Goal: Task Accomplishment & Management: Complete application form

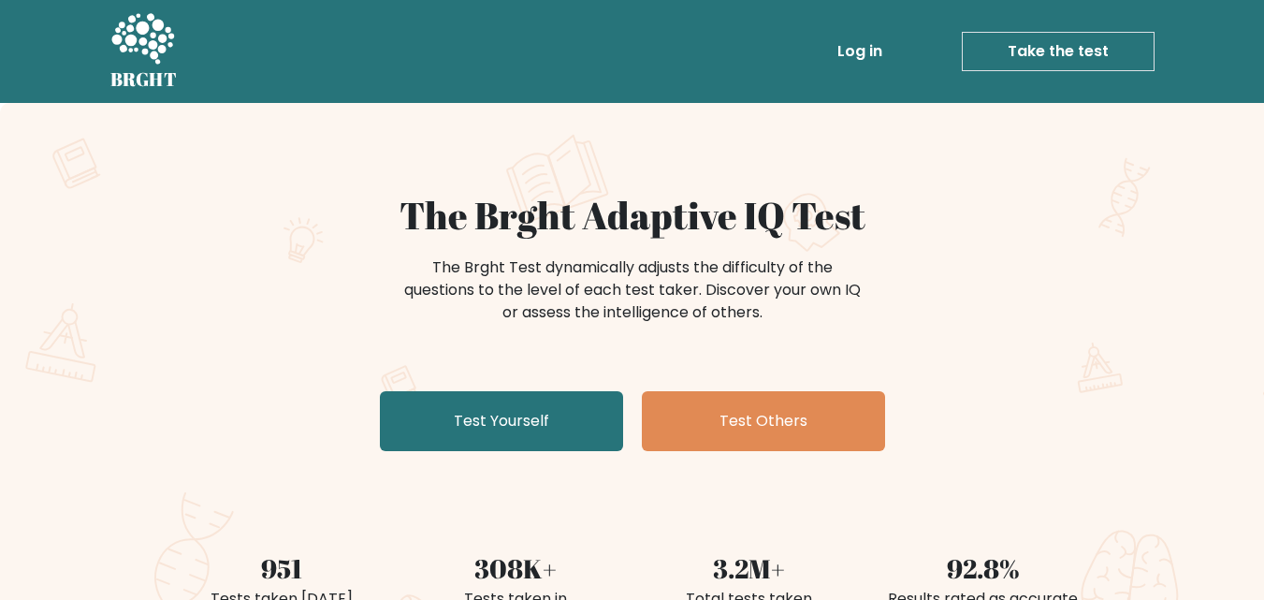
scroll to position [94, 0]
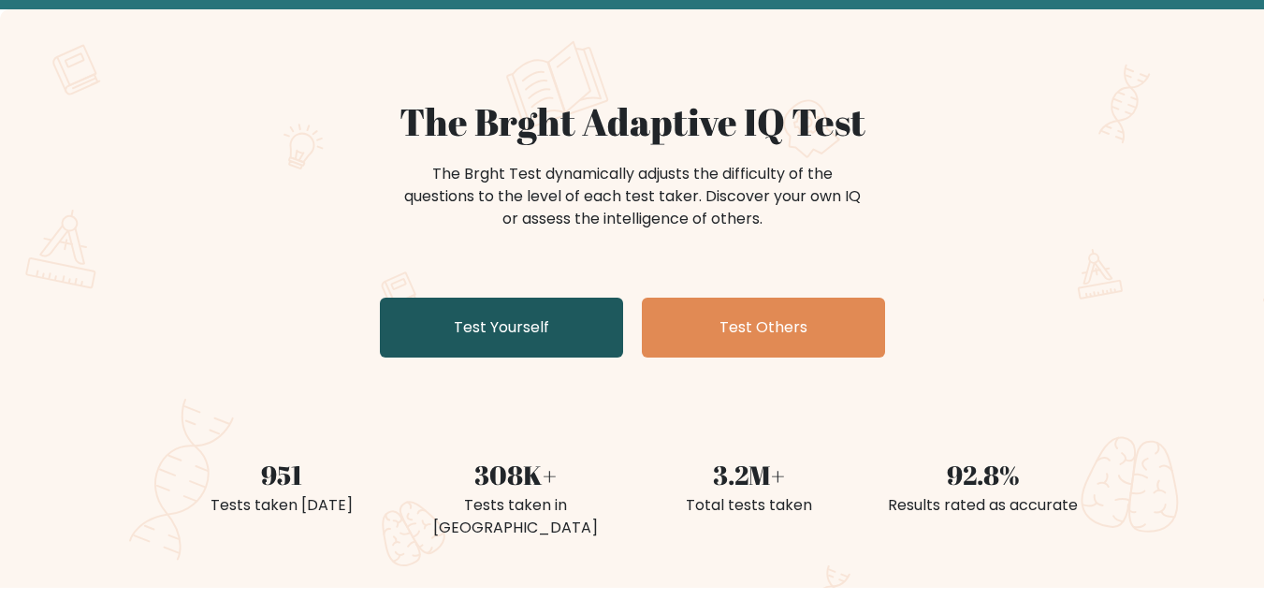
click at [474, 320] on link "Test Yourself" at bounding box center [501, 328] width 243 height 60
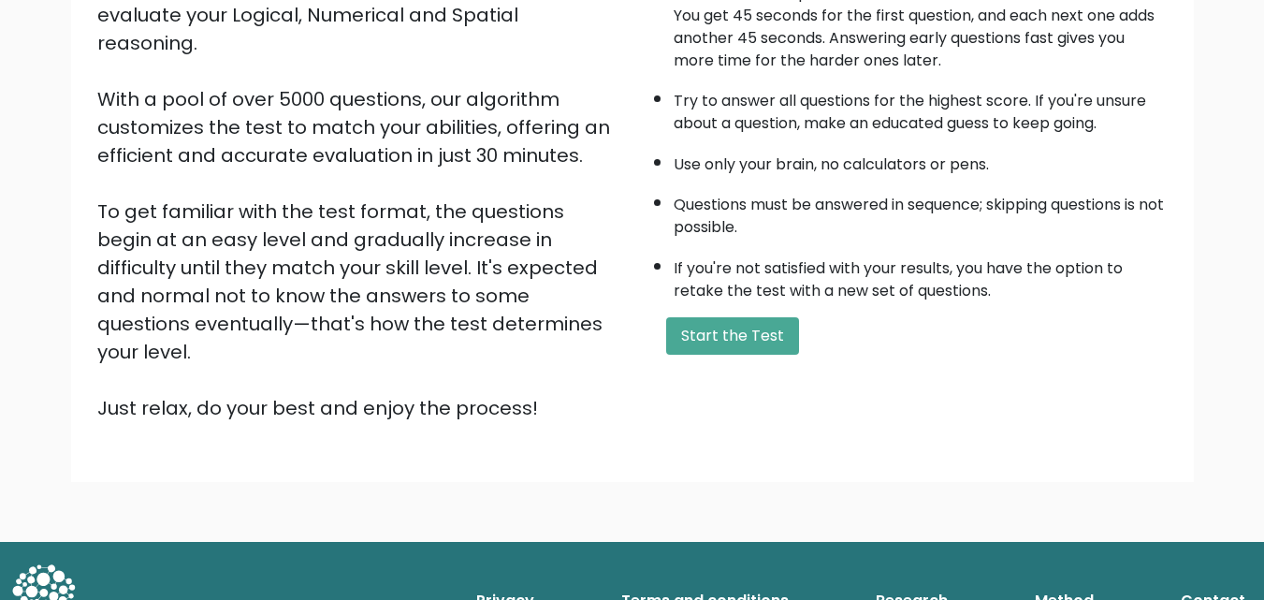
scroll to position [257, 0]
click at [749, 335] on button "Start the Test" at bounding box center [732, 335] width 133 height 37
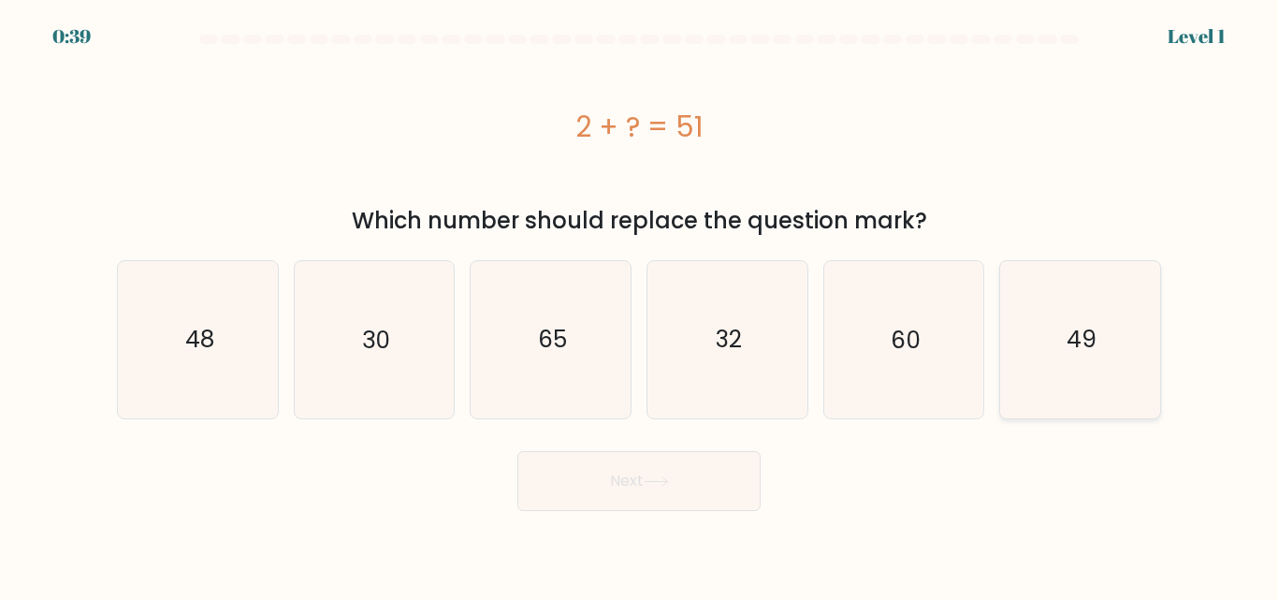
click at [1104, 345] on icon "49" at bounding box center [1080, 339] width 156 height 156
click at [640, 305] on input "f. 49" at bounding box center [639, 302] width 1 height 5
radio input "true"
click at [656, 489] on button "Next" at bounding box center [639, 481] width 243 height 60
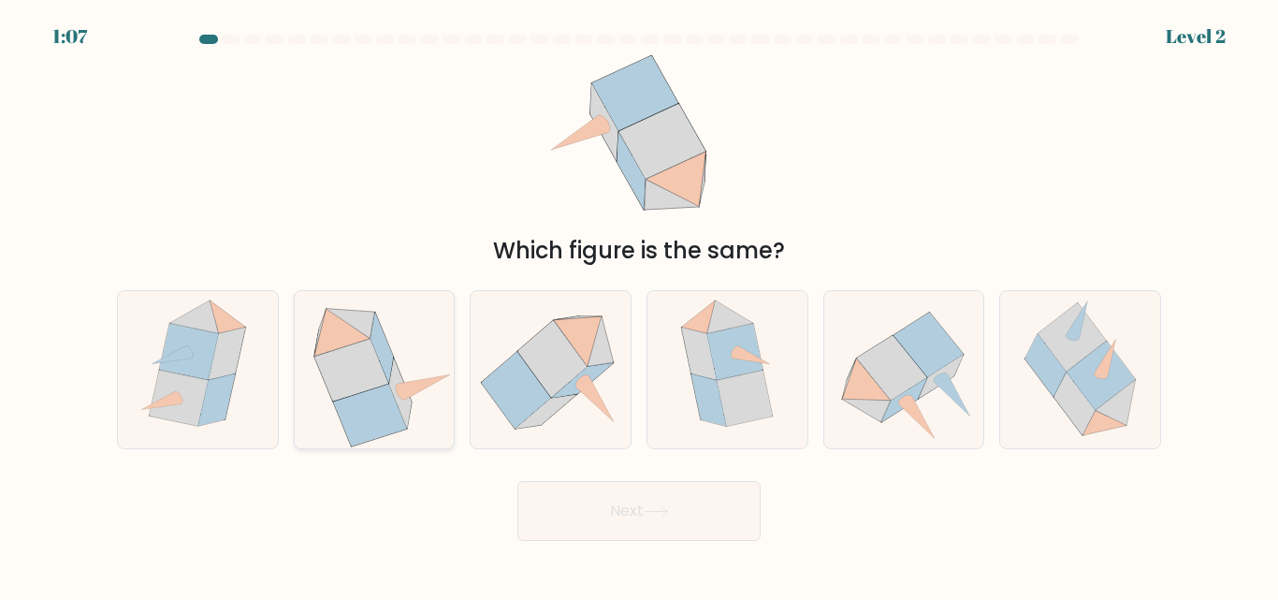
click at [352, 409] on icon at bounding box center [369, 416] width 73 height 63
click at [639, 305] on input "b." at bounding box center [639, 302] width 1 height 5
radio input "true"
click at [667, 513] on icon at bounding box center [656, 511] width 25 height 10
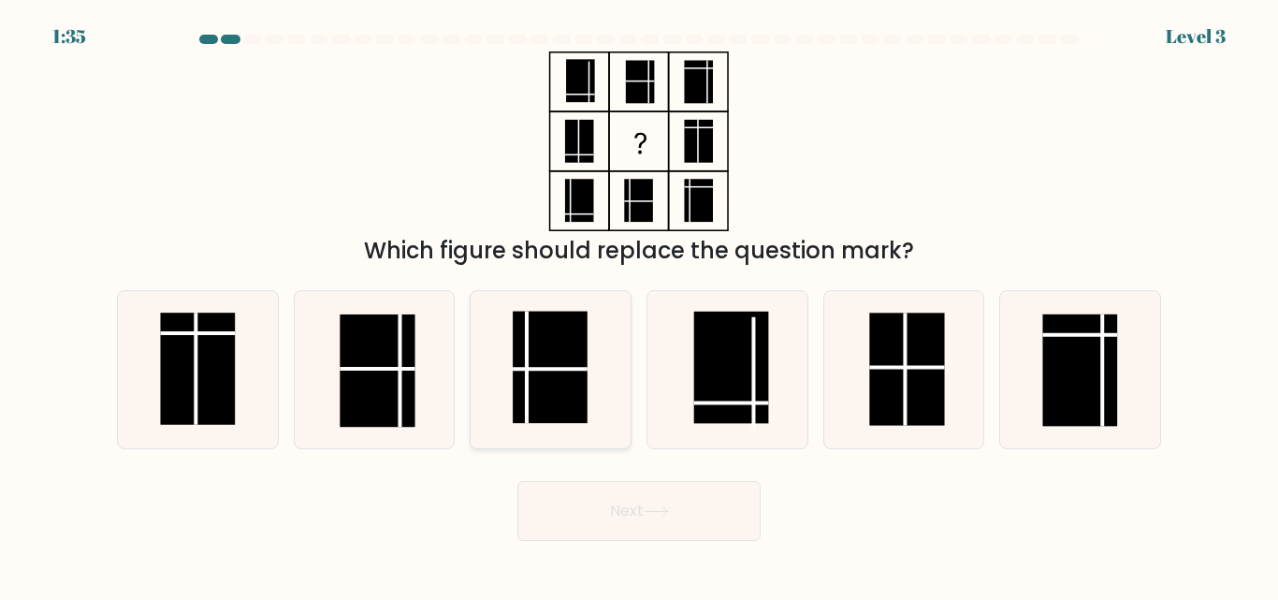
click at [538, 370] on line at bounding box center [550, 370] width 75 height 0
click at [639, 305] on input "c." at bounding box center [639, 302] width 1 height 5
radio input "true"
click at [608, 513] on button "Next" at bounding box center [639, 511] width 243 height 60
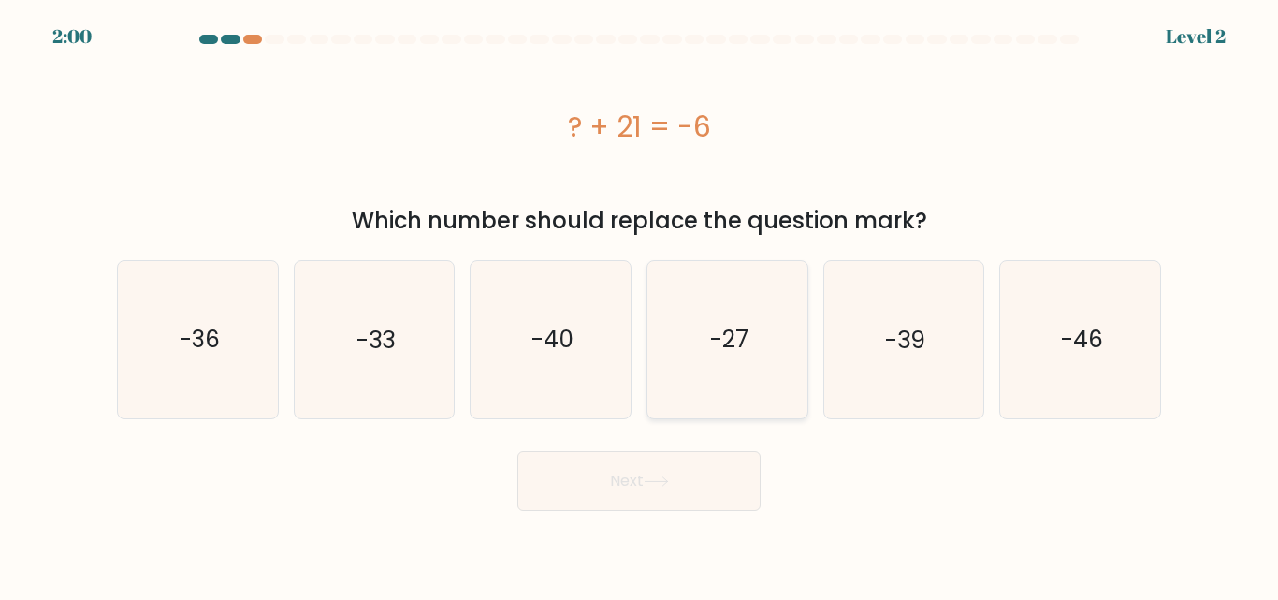
click at [718, 369] on icon "-27" at bounding box center [728, 339] width 156 height 156
click at [640, 305] on input "d. -27" at bounding box center [639, 302] width 1 height 5
radio input "true"
click at [691, 474] on button "Next" at bounding box center [639, 481] width 243 height 60
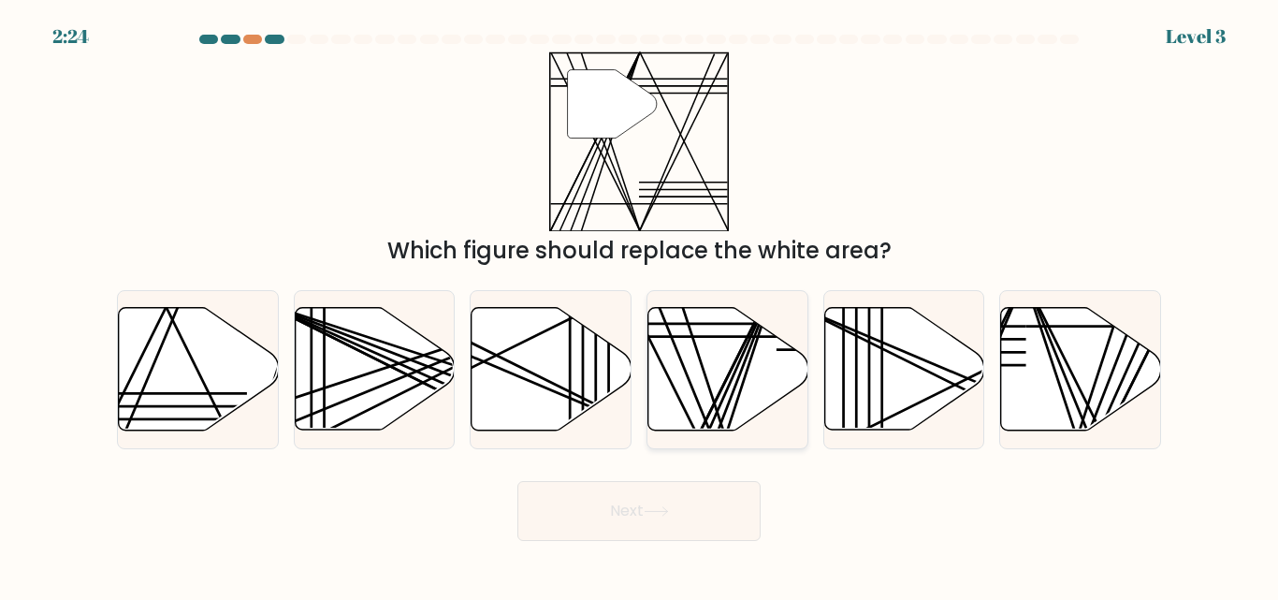
click at [701, 392] on icon at bounding box center [729, 369] width 160 height 123
click at [640, 305] on input "d." at bounding box center [639, 302] width 1 height 5
radio input "true"
click at [687, 498] on button "Next" at bounding box center [639, 511] width 243 height 60
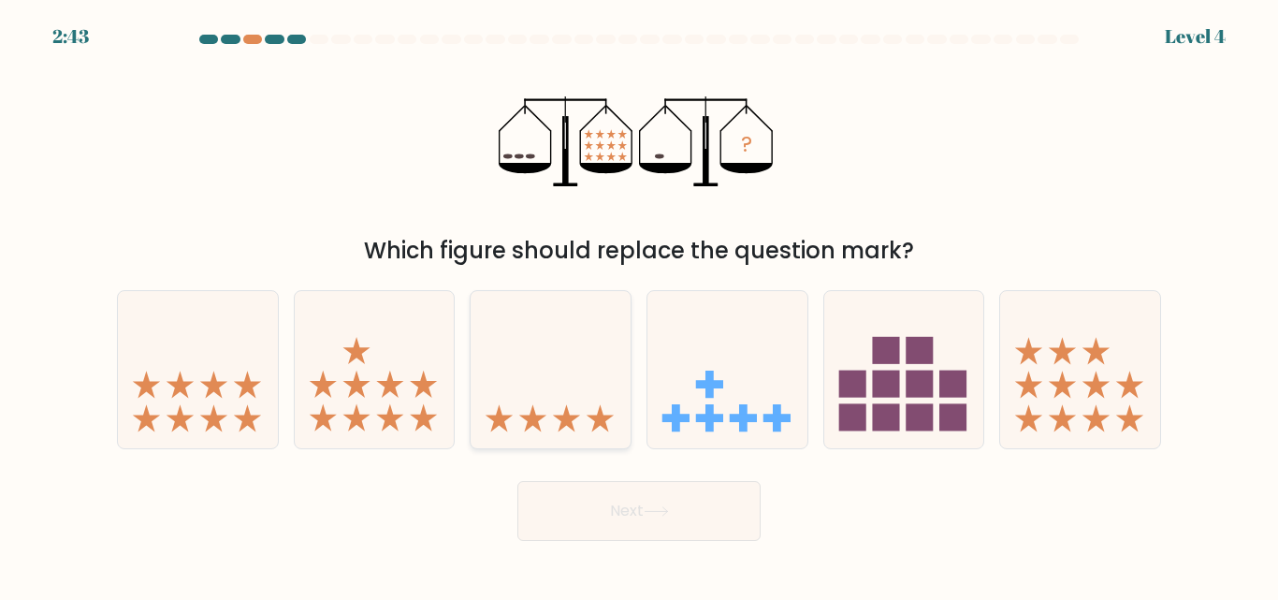
click at [567, 411] on icon at bounding box center [566, 417] width 27 height 27
click at [639, 305] on input "c." at bounding box center [639, 302] width 1 height 5
radio input "true"
click at [684, 505] on button "Next" at bounding box center [639, 511] width 243 height 60
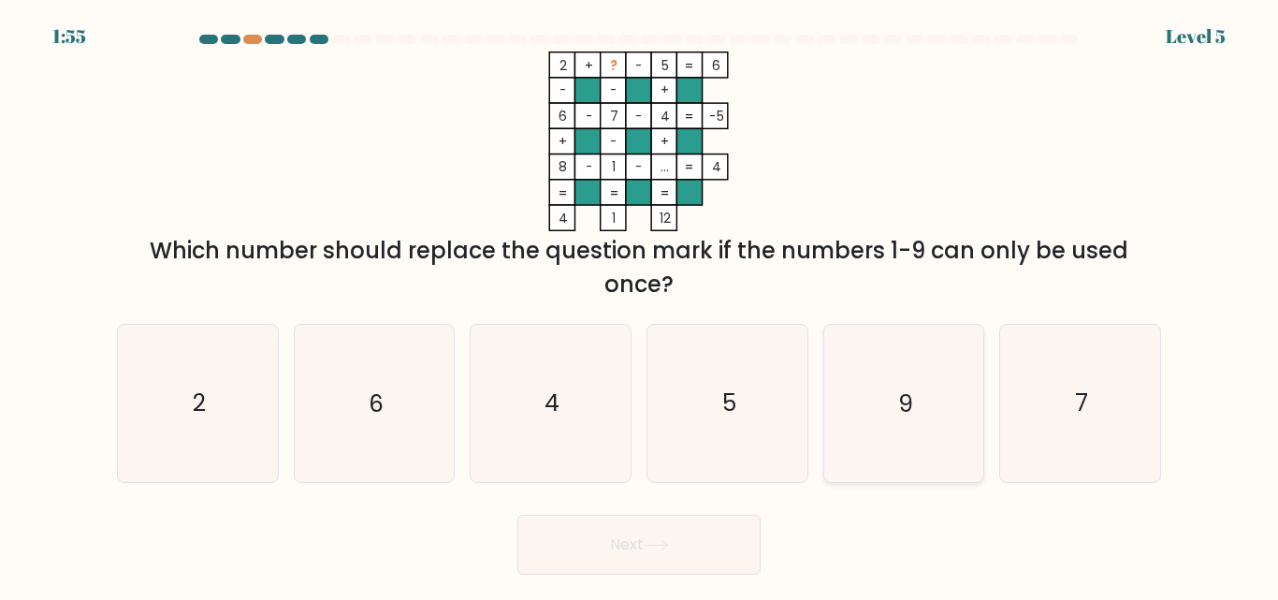
click at [957, 388] on icon "9" at bounding box center [903, 403] width 156 height 156
click at [640, 305] on input "e. 9" at bounding box center [639, 302] width 1 height 5
radio input "true"
click at [731, 507] on div "Next" at bounding box center [639, 539] width 1067 height 69
click at [710, 540] on button "Next" at bounding box center [639, 545] width 243 height 60
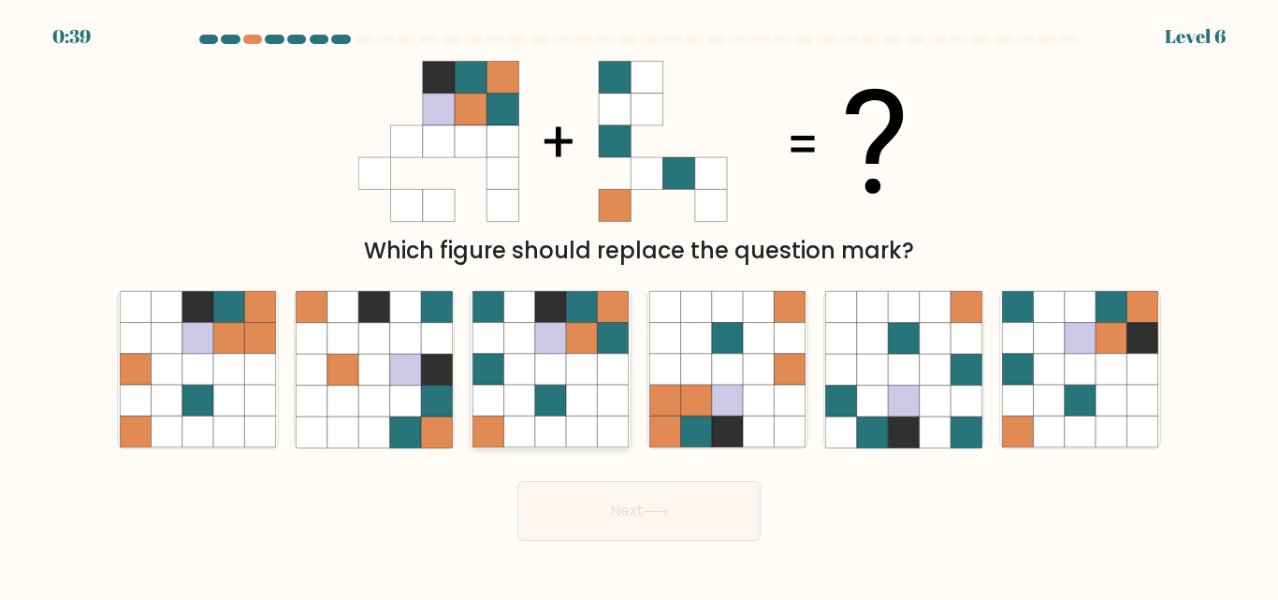
click at [569, 392] on icon at bounding box center [581, 401] width 31 height 31
click at [639, 305] on input "c." at bounding box center [639, 302] width 1 height 5
radio input "true"
click at [617, 497] on button "Next" at bounding box center [639, 511] width 243 height 60
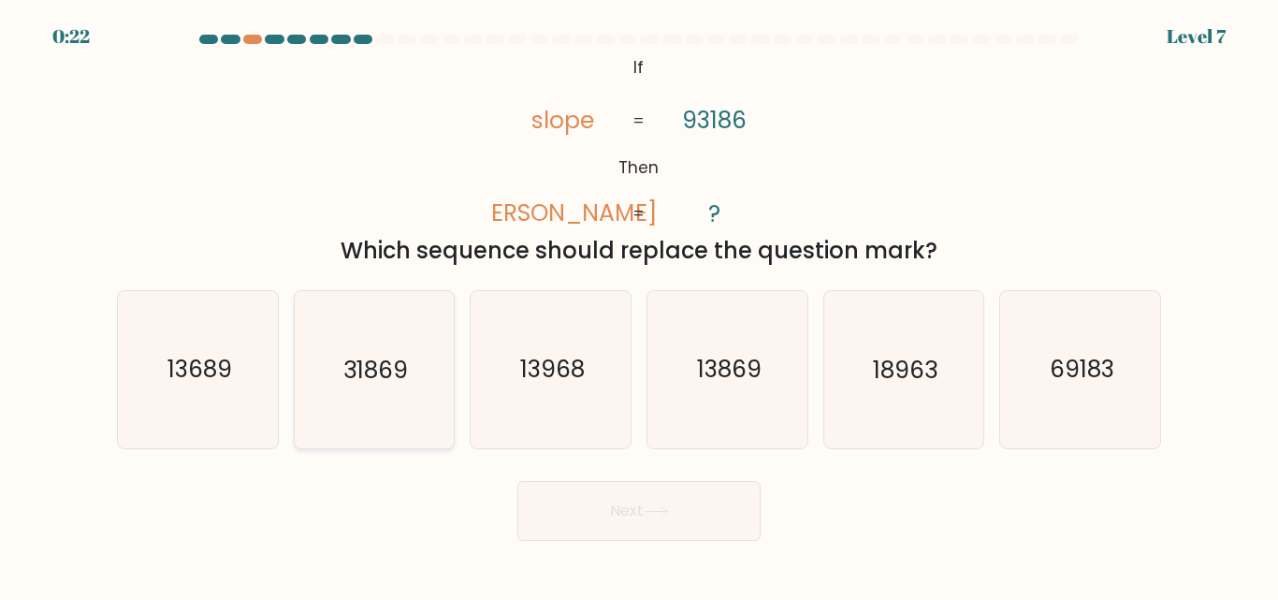
click at [403, 367] on text "31869" at bounding box center [375, 370] width 65 height 33
click at [639, 305] on input "b. 31869" at bounding box center [639, 302] width 1 height 5
radio input "true"
click at [655, 511] on icon at bounding box center [656, 511] width 22 height 8
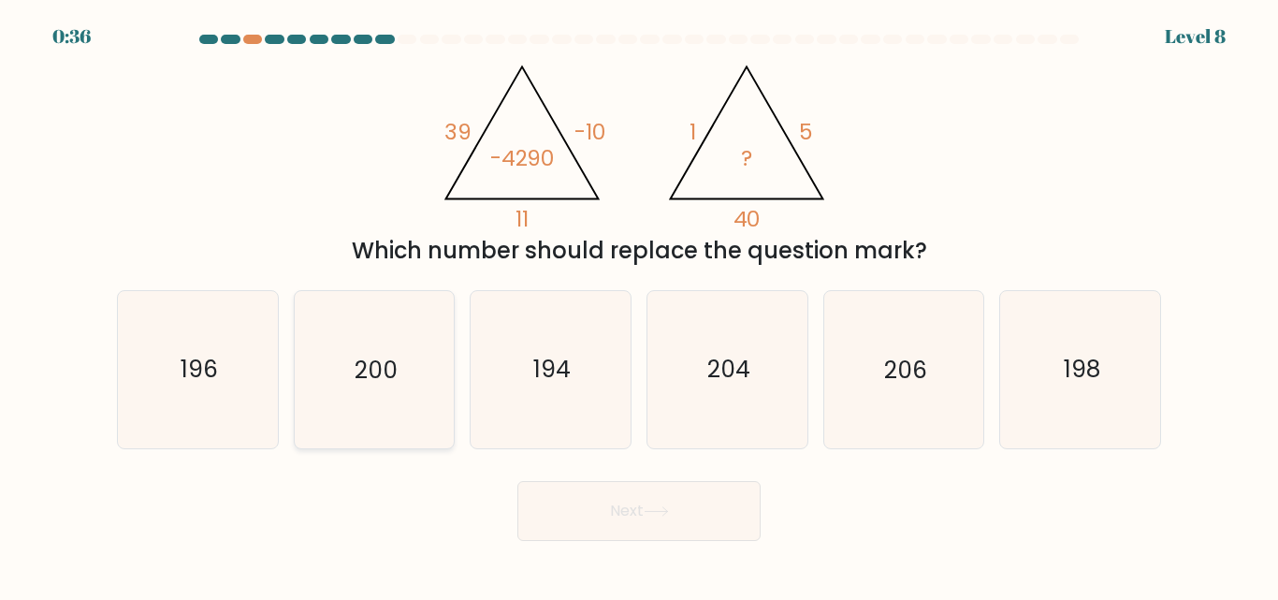
click at [395, 393] on icon "200" at bounding box center [374, 369] width 156 height 156
click at [639, 305] on input "b. 200" at bounding box center [639, 302] width 1 height 5
radio input "true"
click at [654, 514] on icon at bounding box center [656, 511] width 25 height 10
